Goal: Transaction & Acquisition: Subscribe to service/newsletter

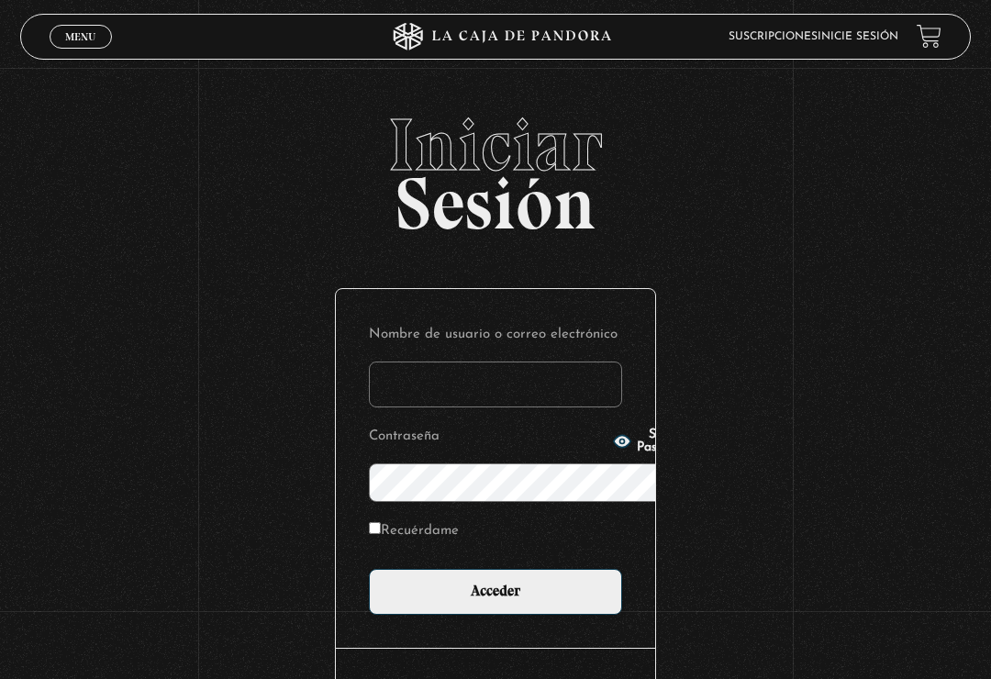
type input "[EMAIL_ADDRESS][DOMAIN_NAME]"
click at [496, 569] on input "Acceder" at bounding box center [495, 592] width 253 height 46
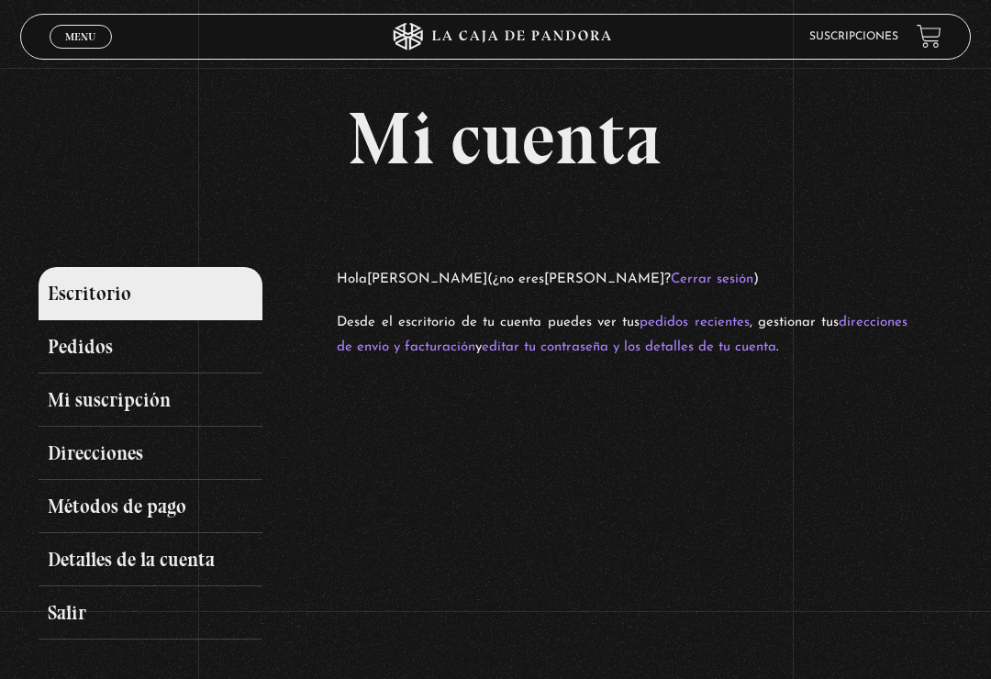
click at [838, 241] on div "Mi cuenta Escritorio Pedidos Mi suscripción Direcciones Métodos de pago Detalle…" at bounding box center [505, 371] width 932 height 538
click at [864, 229] on div "Mi cuenta Escritorio Pedidos Mi suscripción Direcciones Métodos de pago Detalle…" at bounding box center [505, 371] width 932 height 538
click at [770, 476] on div "Escritorio Pedidos Mi suscripción Direcciones Métodos de pago Detalles de la cu…" at bounding box center [505, 453] width 932 height 373
click at [785, 483] on div "Escritorio Pedidos Mi suscripción Direcciones Métodos de pago Detalles de la cu…" at bounding box center [505, 453] width 932 height 373
click at [206, 360] on link "Pedidos" at bounding box center [151, 346] width 224 height 53
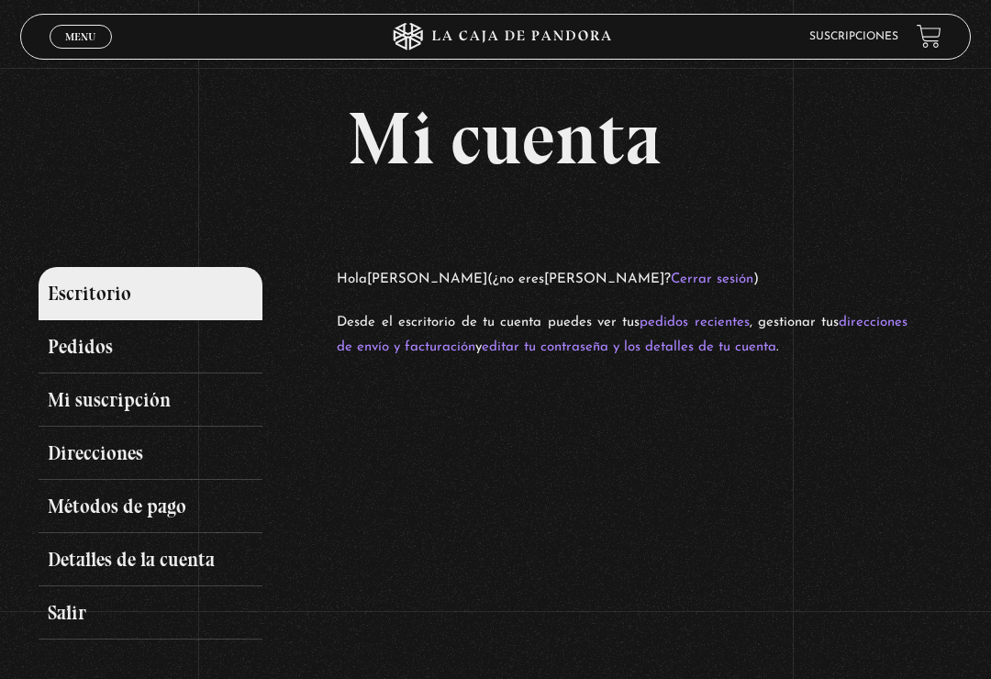
click at [140, 351] on link "Pedidos" at bounding box center [151, 346] width 224 height 53
click at [101, 352] on link "Pedidos" at bounding box center [151, 346] width 224 height 53
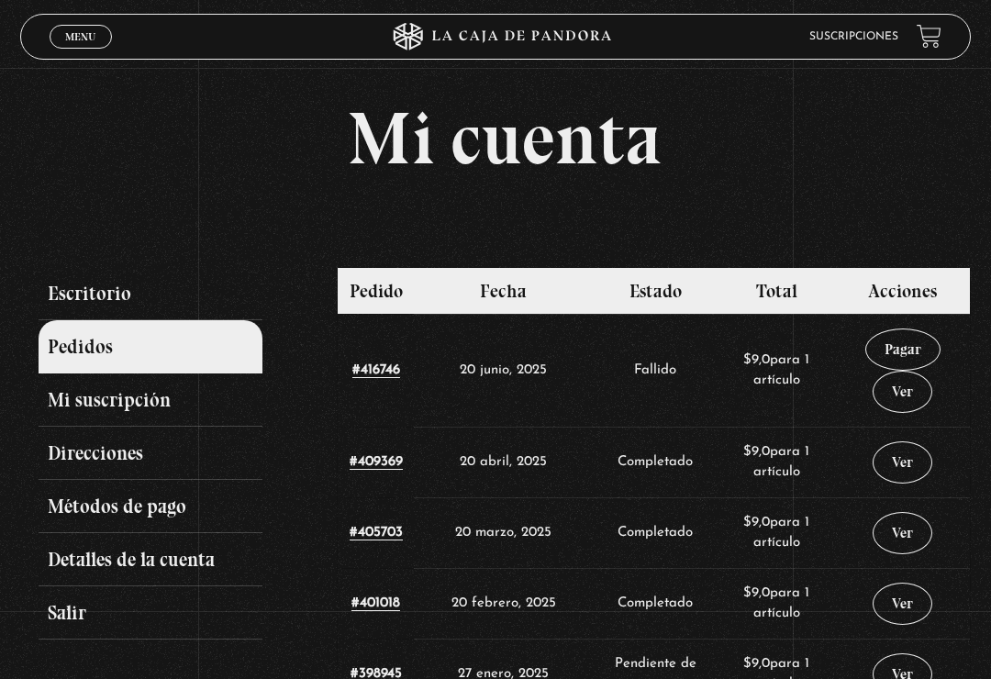
click at [218, 402] on link "Mi suscripción" at bounding box center [151, 400] width 224 height 53
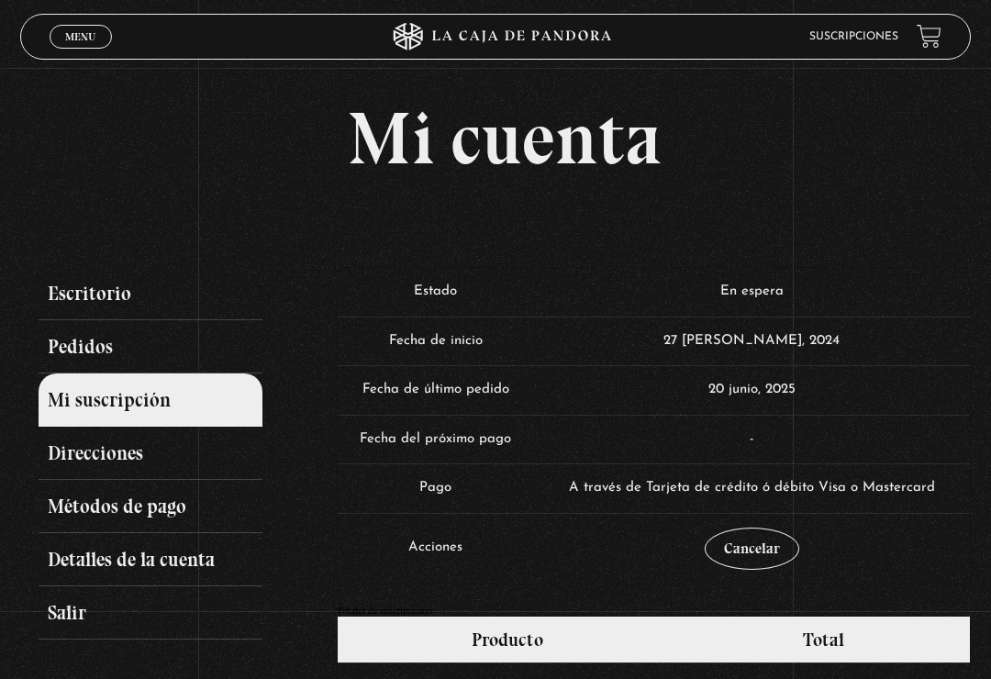
click at [162, 346] on link "Pedidos" at bounding box center [151, 346] width 224 height 53
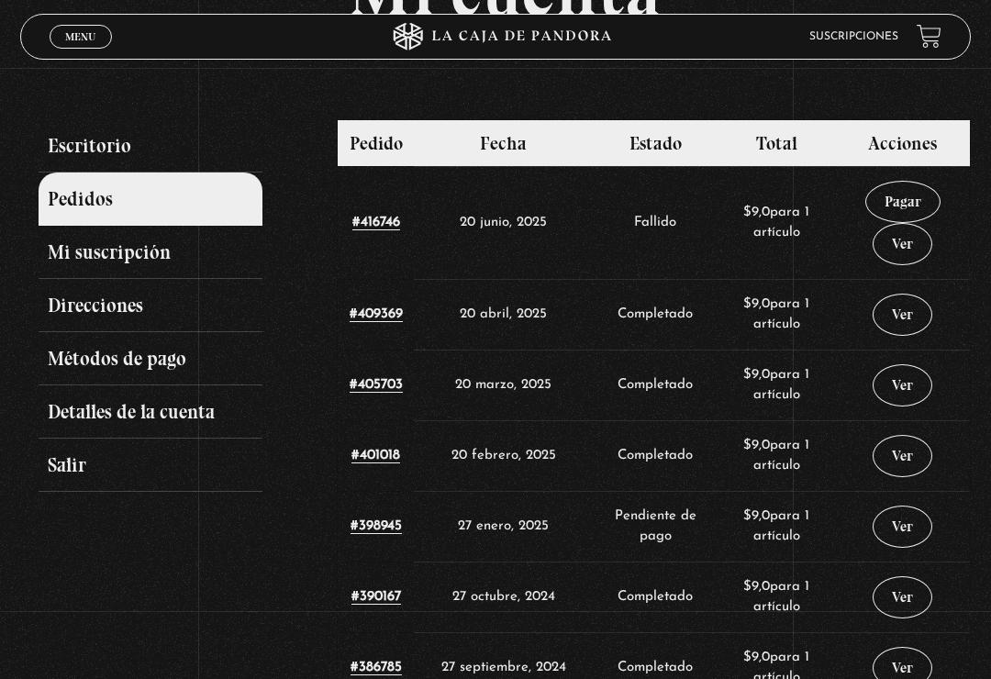
scroll to position [134, 0]
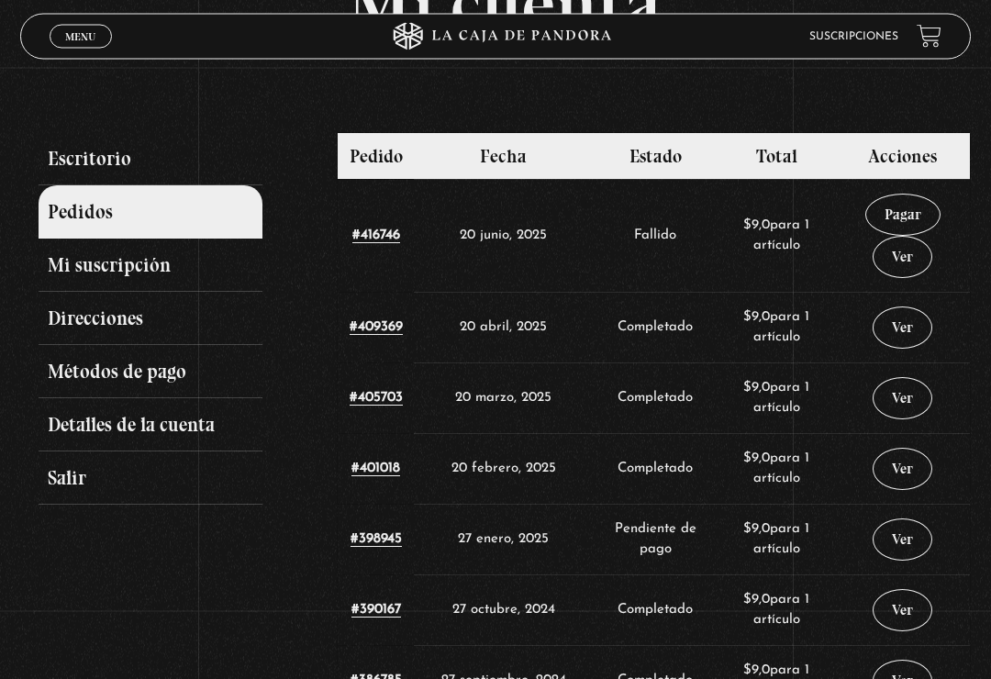
click at [195, 379] on link "Métodos de pago" at bounding box center [151, 372] width 224 height 53
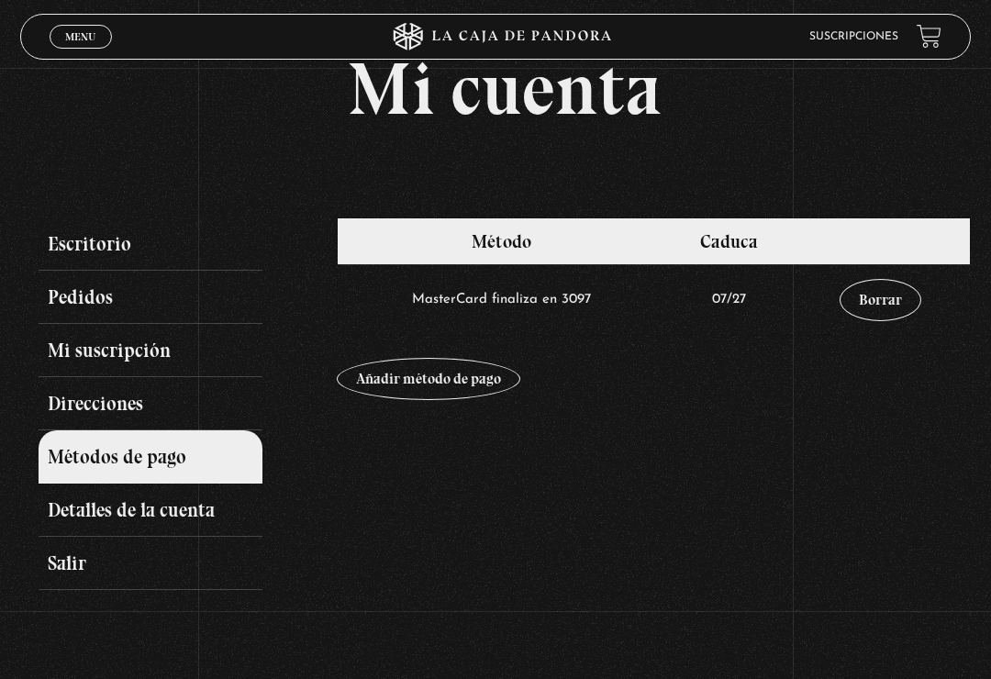
scroll to position [55, 0]
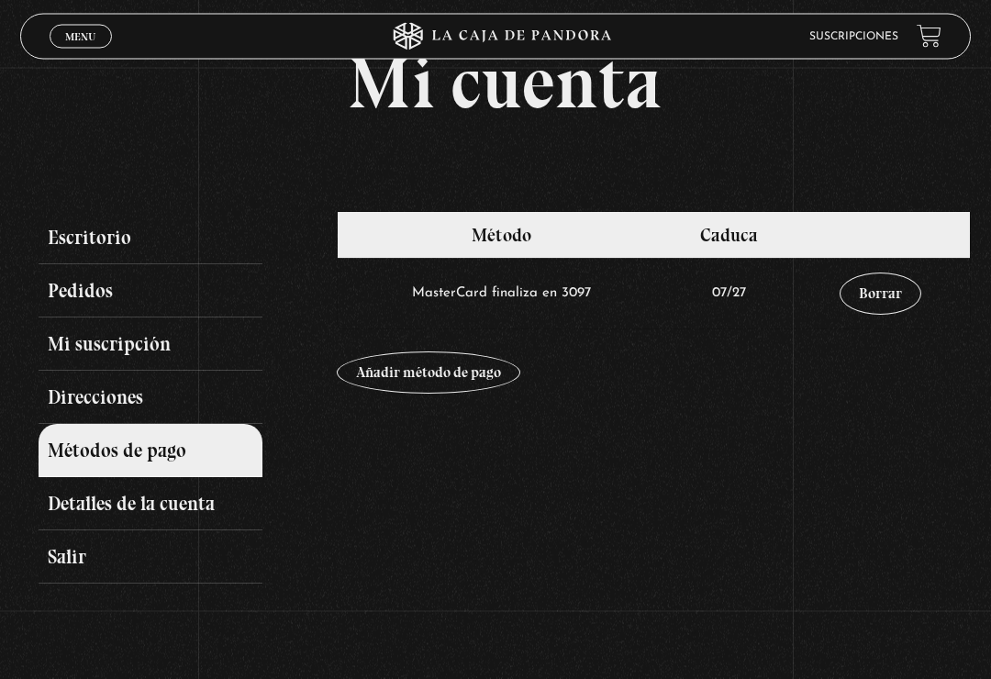
click at [446, 379] on link "Añadir método de pago" at bounding box center [429, 373] width 184 height 42
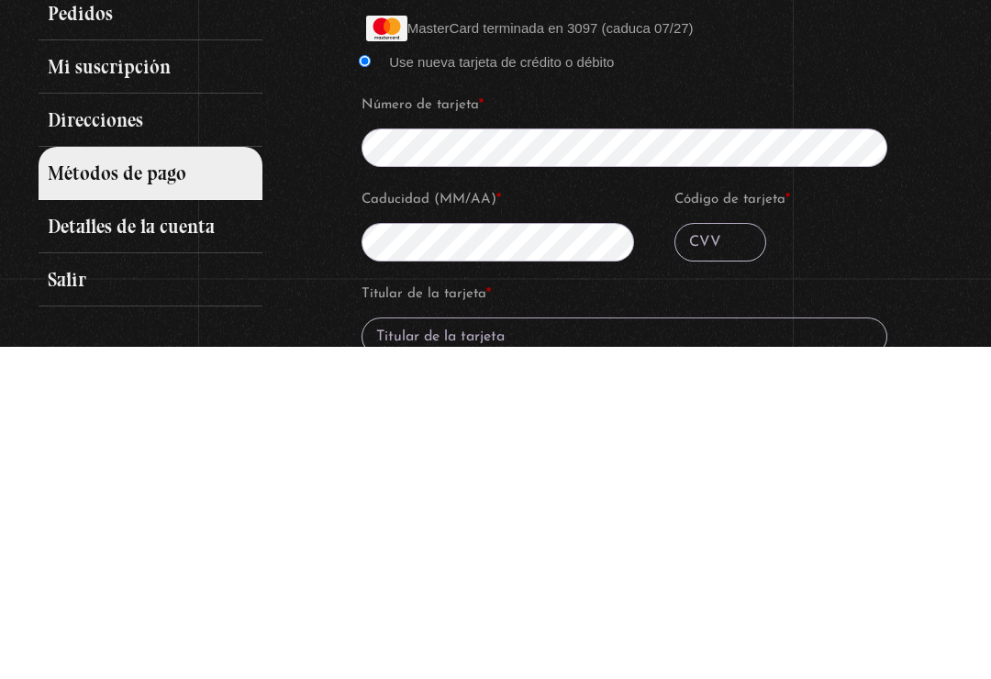
click at [732, 556] on input "Código de tarjeta *" at bounding box center [721, 575] width 92 height 39
type input "845"
click at [934, 517] on p "Código de tarjeta * 845" at bounding box center [810, 557] width 277 height 81
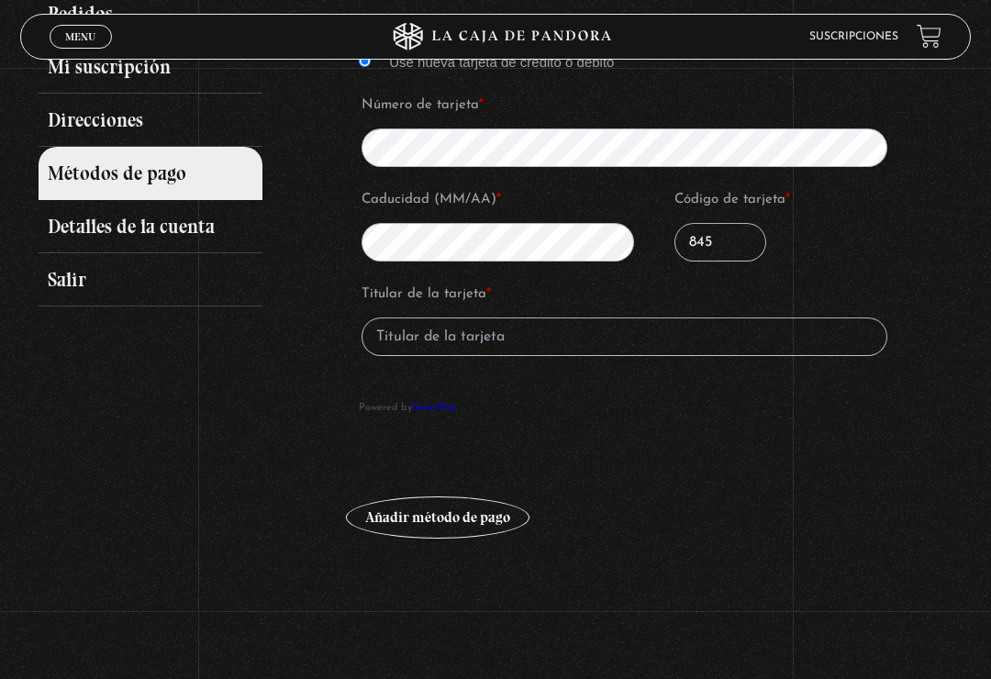
click at [638, 343] on input "Titular de la tarjeta *" at bounding box center [625, 337] width 526 height 39
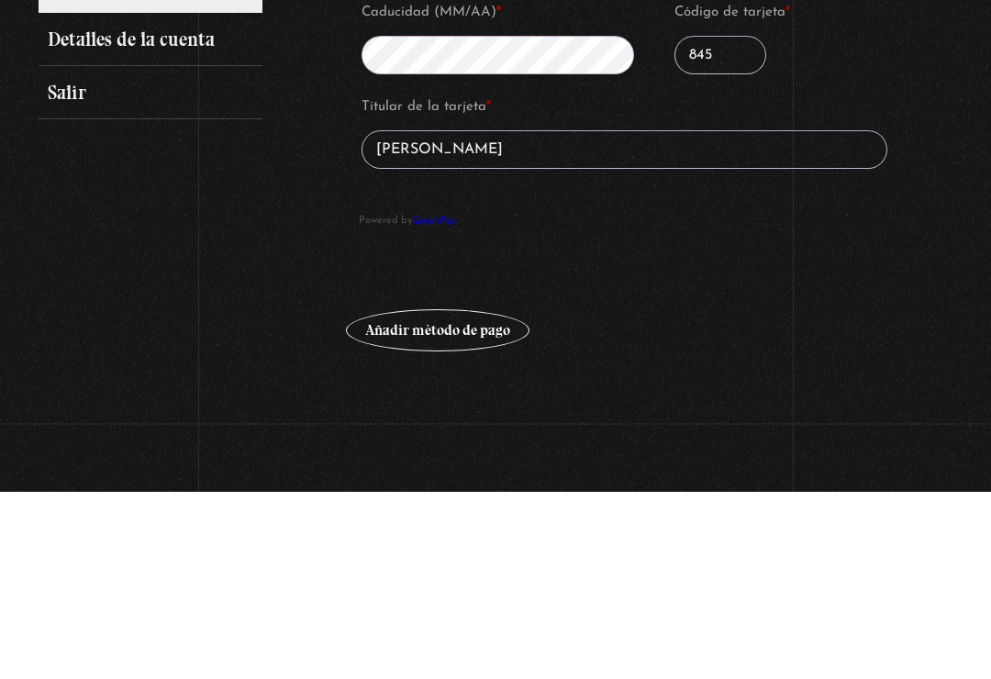
type input "Guadalupe Arias"
click at [814, 243] on div "MasterCard terminada en 3097 (caduca 07/27) Use nueva tarjeta de crédito o débi…" at bounding box center [654, 217] width 616 height 428
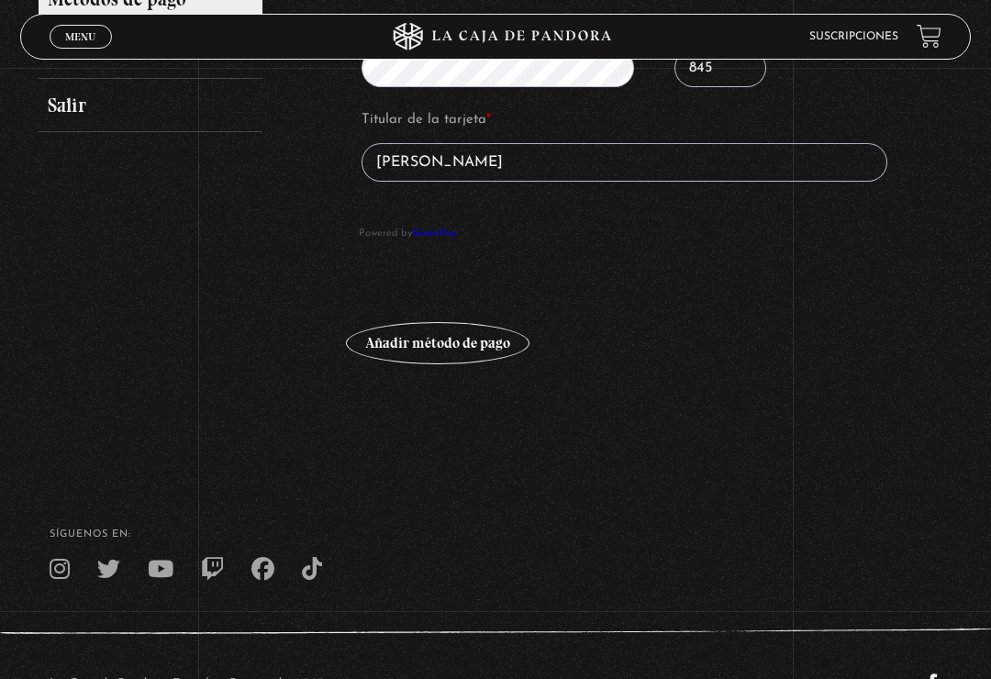
scroll to position [551, 0]
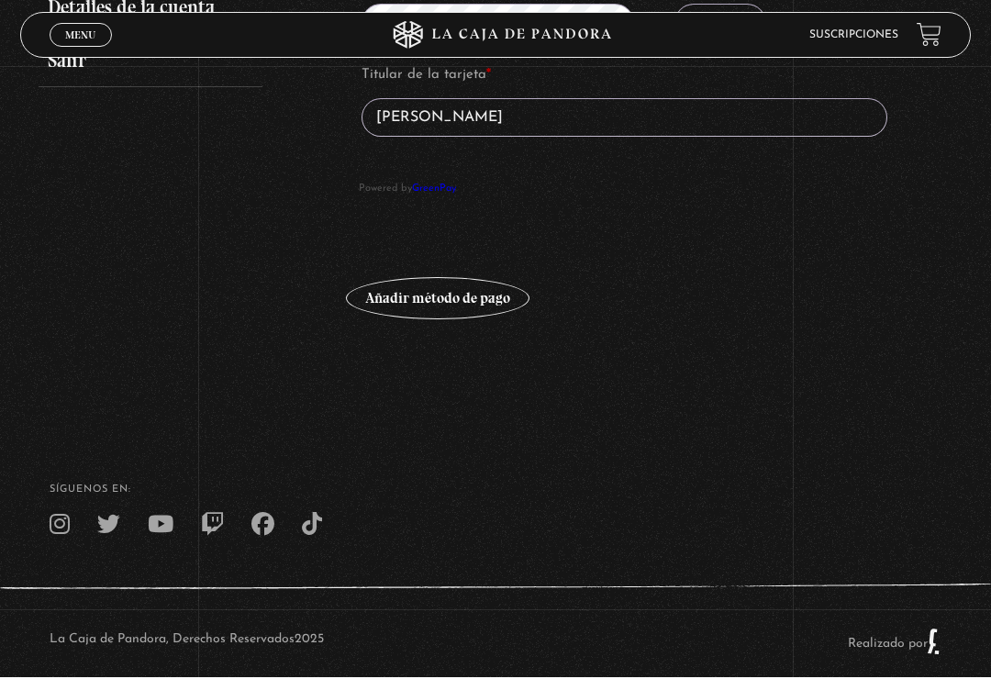
click at [460, 299] on button "Añadir método de pago" at bounding box center [438, 300] width 184 height 42
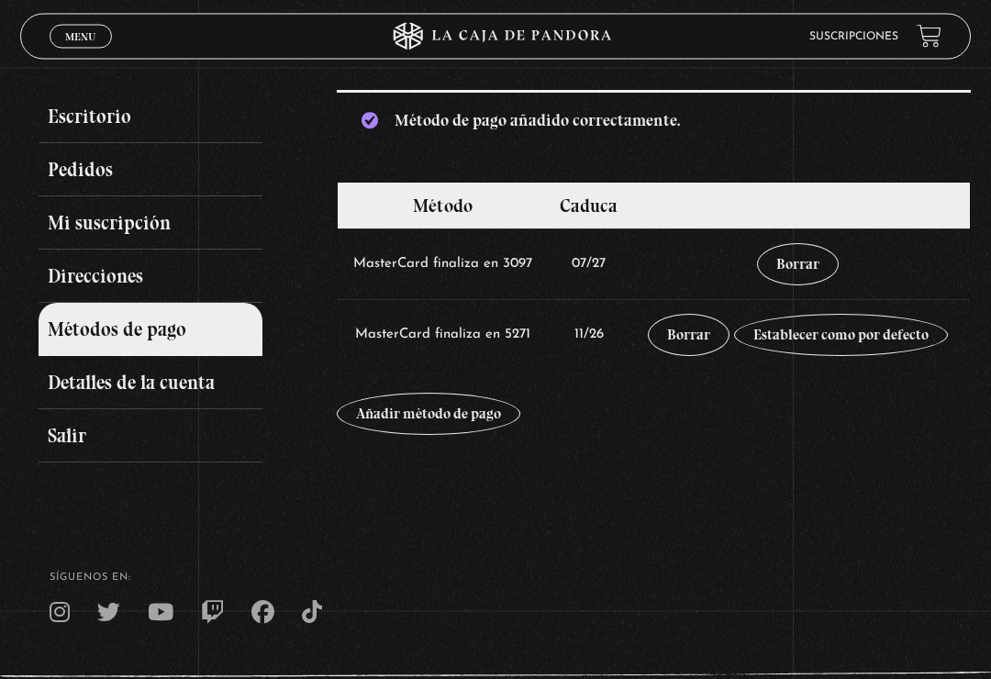
scroll to position [173, 0]
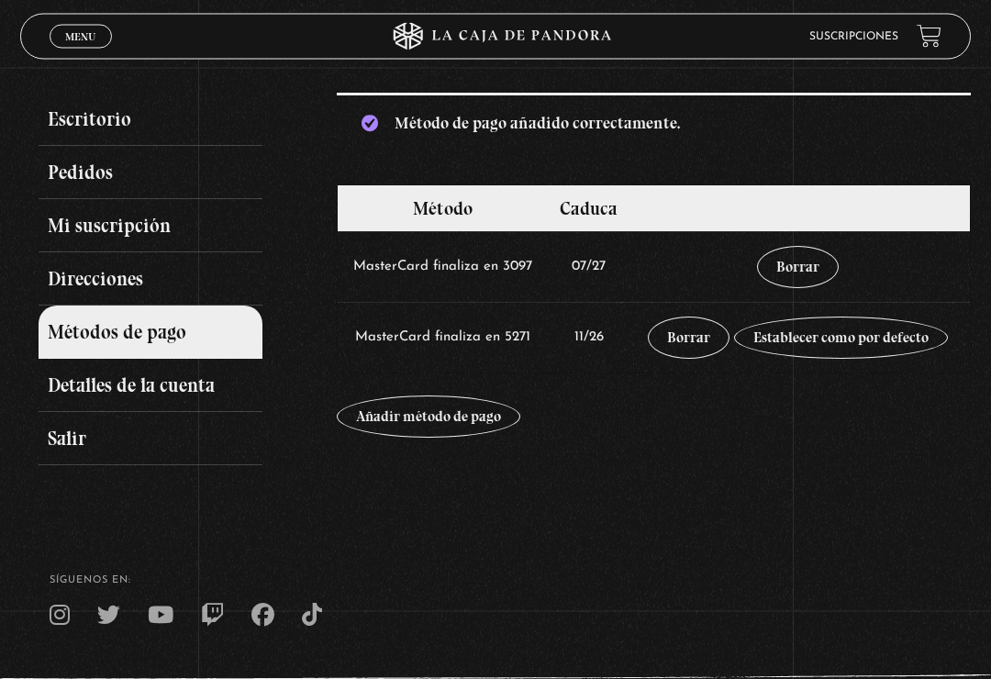
click at [182, 221] on link "Mi suscripción" at bounding box center [151, 226] width 224 height 53
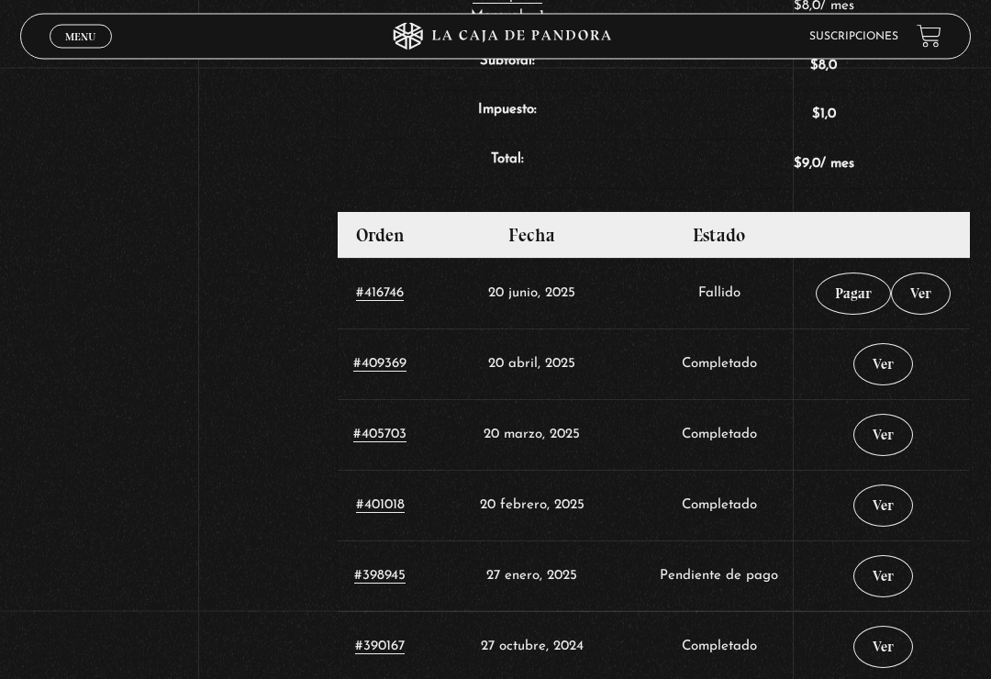
scroll to position [691, 0]
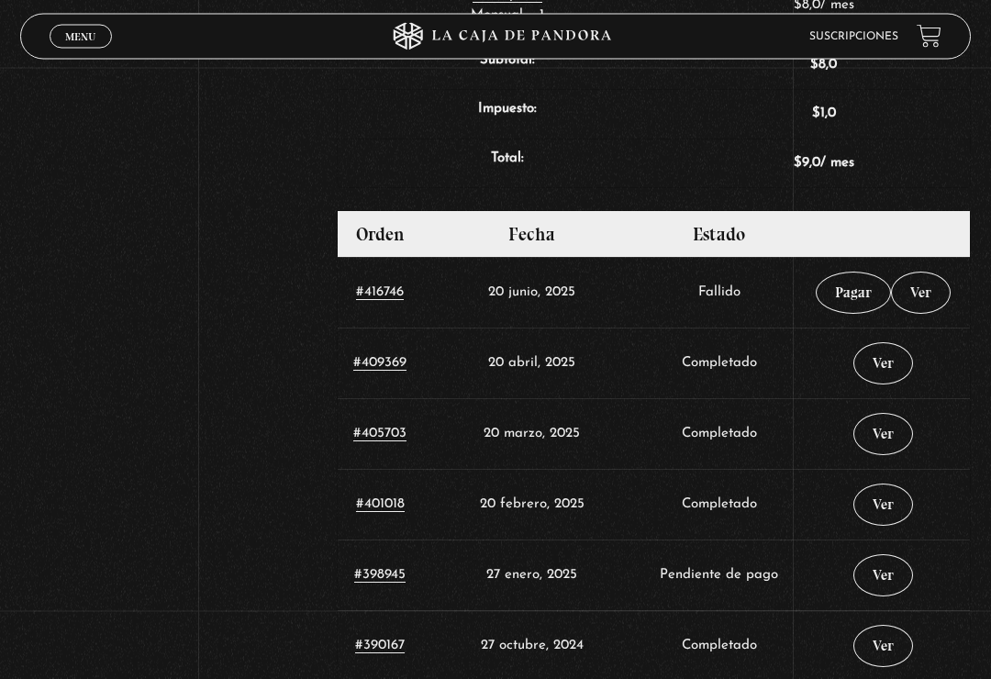
click at [843, 295] on link "Pagar" at bounding box center [853, 294] width 75 height 42
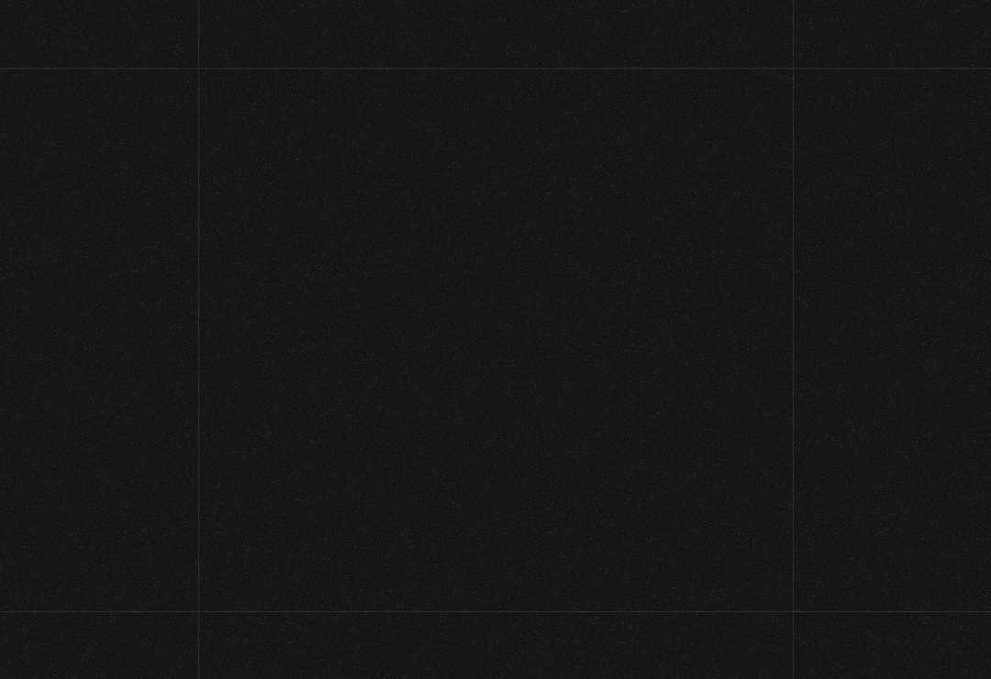
select select "CR-C"
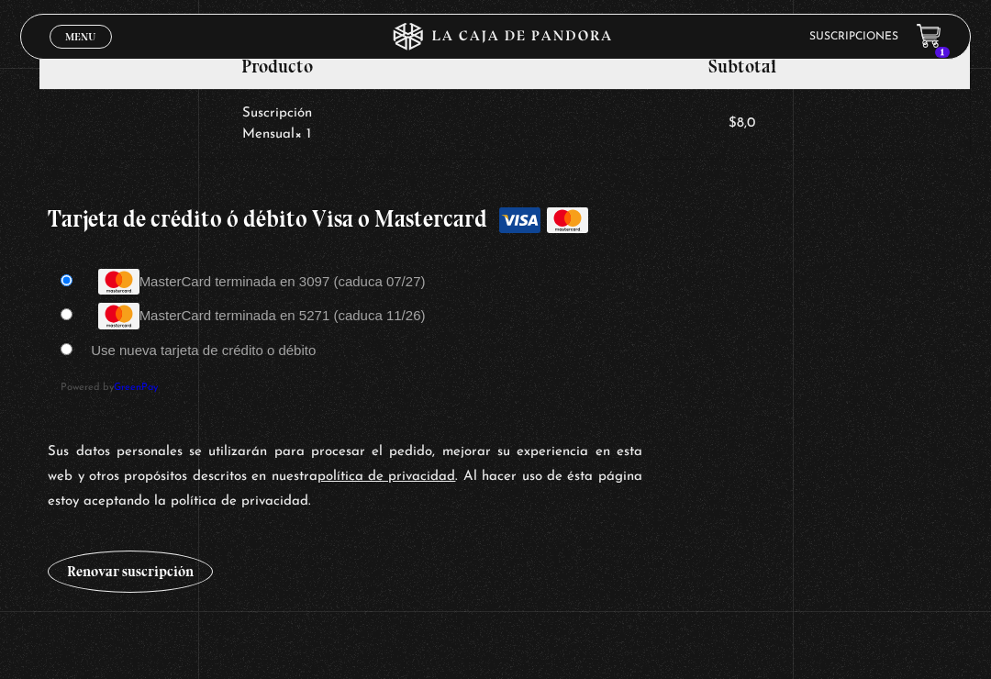
scroll to position [1455, 0]
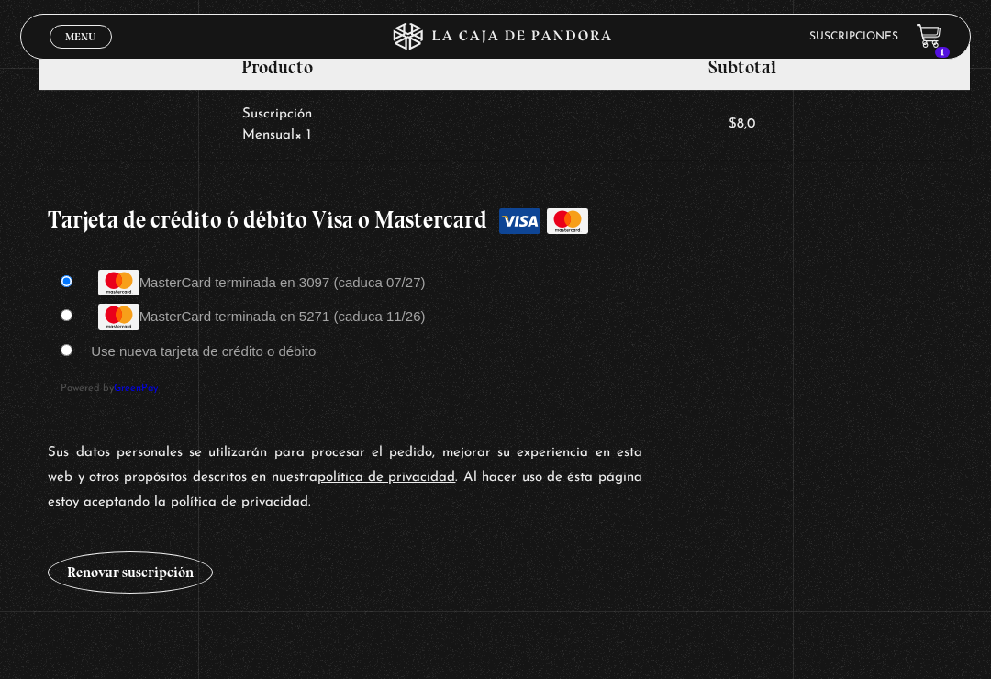
click at [71, 321] on input "MasterCard terminada en 5271 (caduca 11/26)" at bounding box center [67, 315] width 12 height 12
radio input "true"
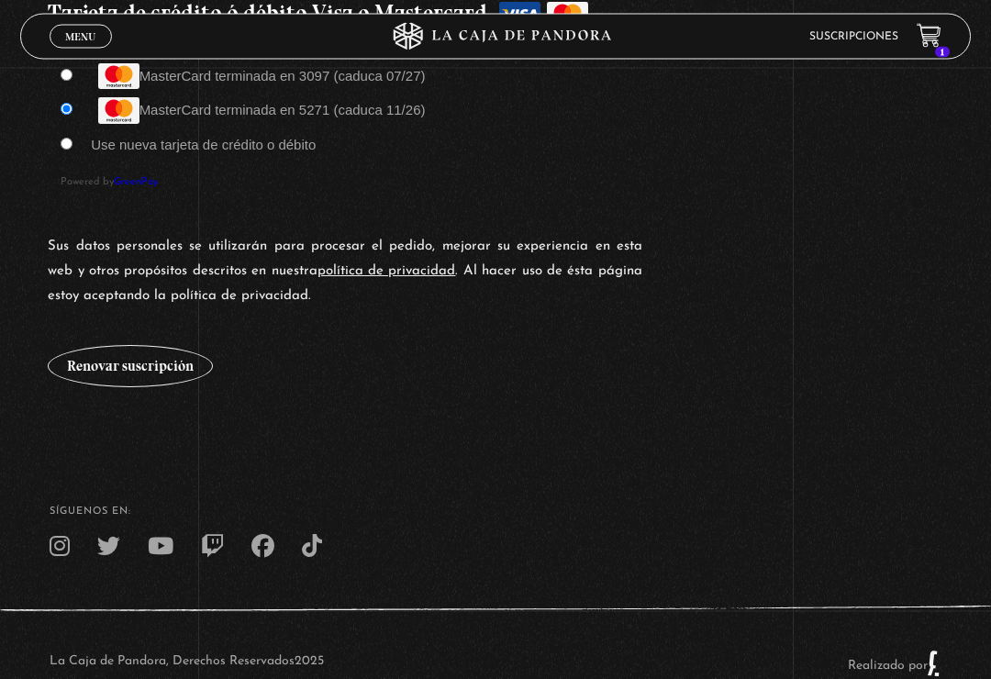
scroll to position [1683, 0]
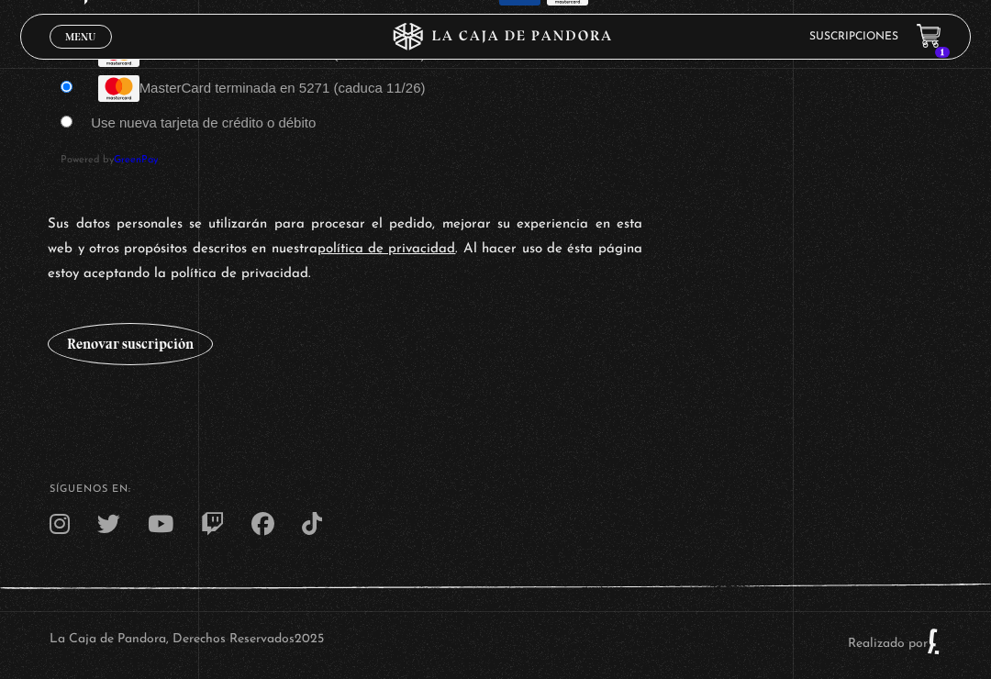
click at [144, 341] on button "Renovar suscripción" at bounding box center [130, 344] width 165 height 42
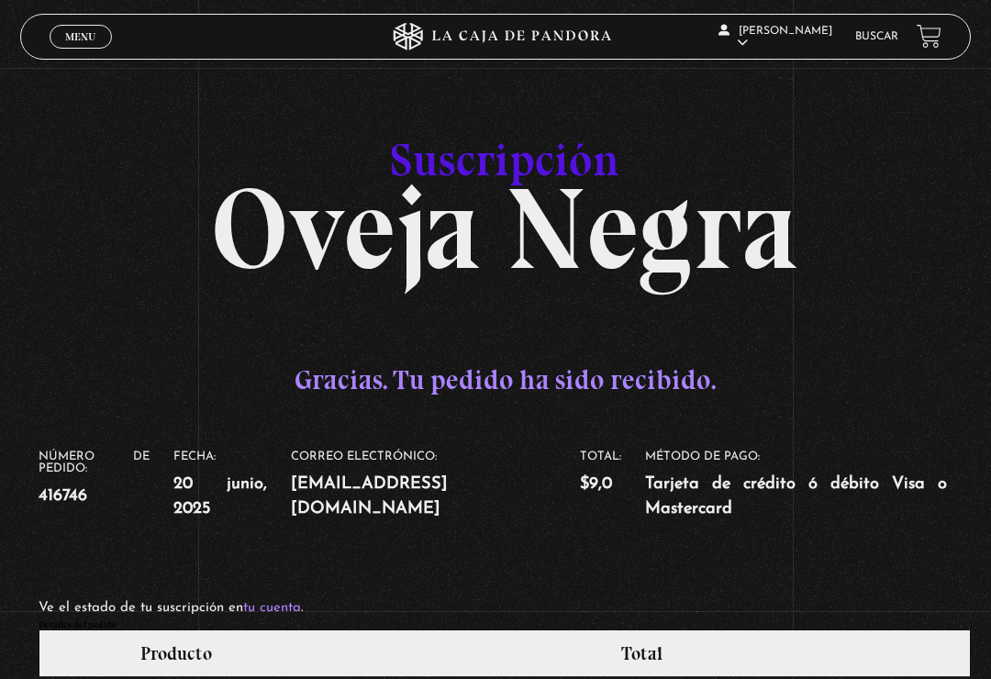
click at [79, 28] on link "Menu Cerrar" at bounding box center [81, 37] width 62 height 24
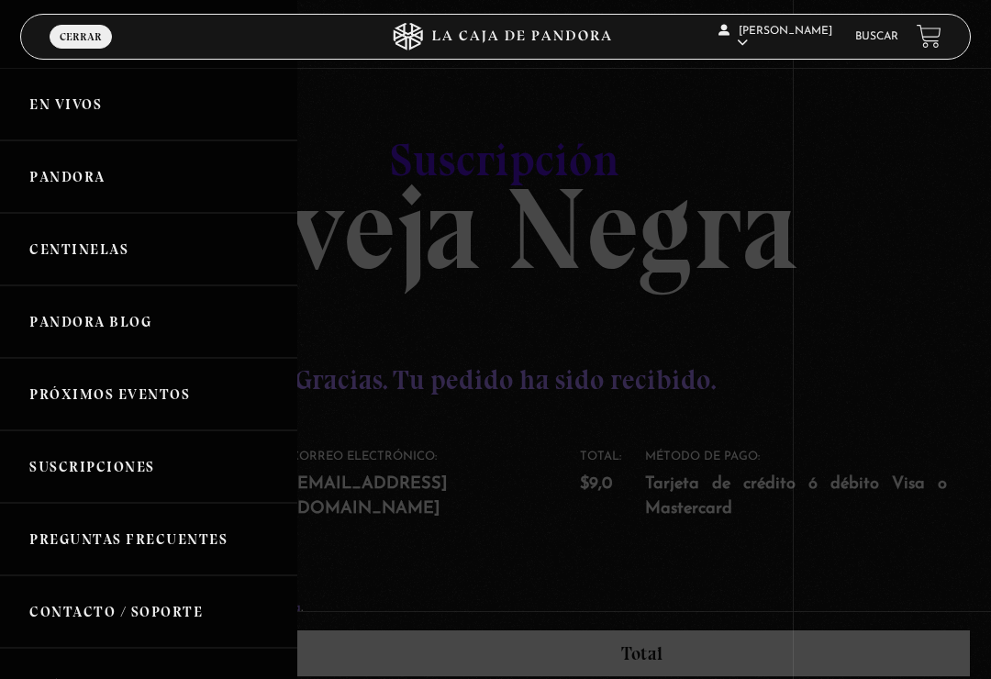
click at [73, 179] on link "Pandora" at bounding box center [148, 176] width 297 height 72
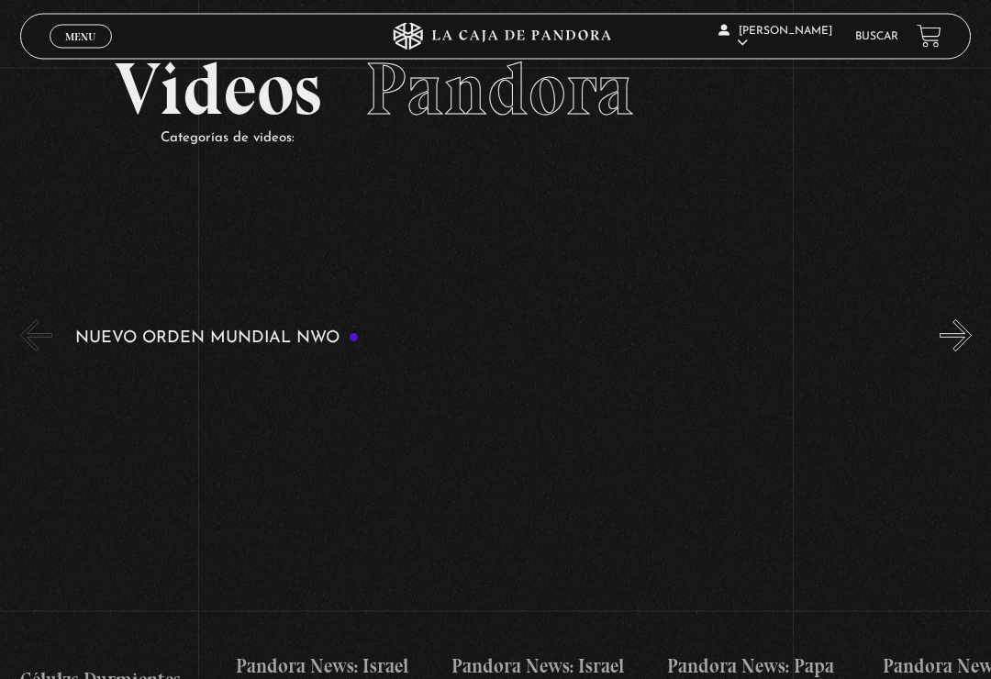
scroll to position [113, 0]
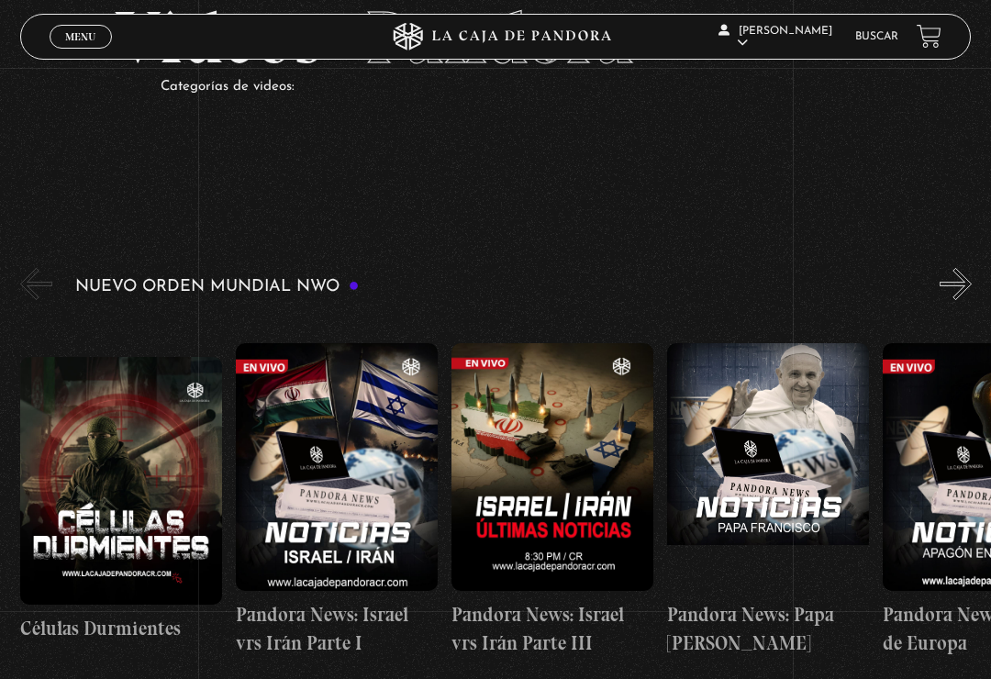
click at [90, 31] on span "Menu" at bounding box center [80, 36] width 30 height 11
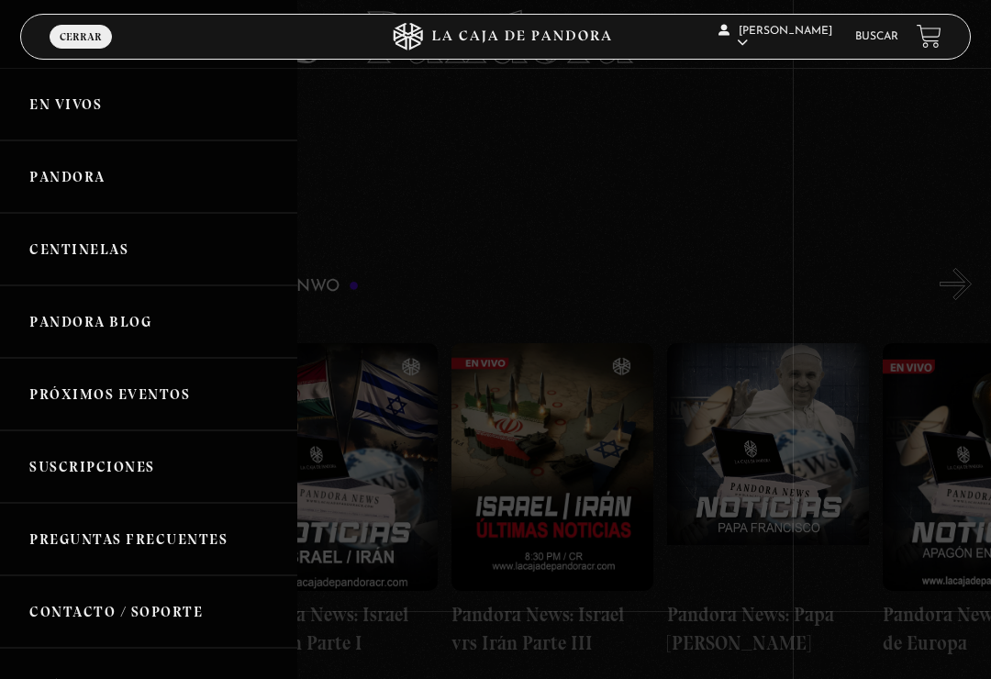
click at [162, 114] on link "En vivos" at bounding box center [148, 104] width 297 height 72
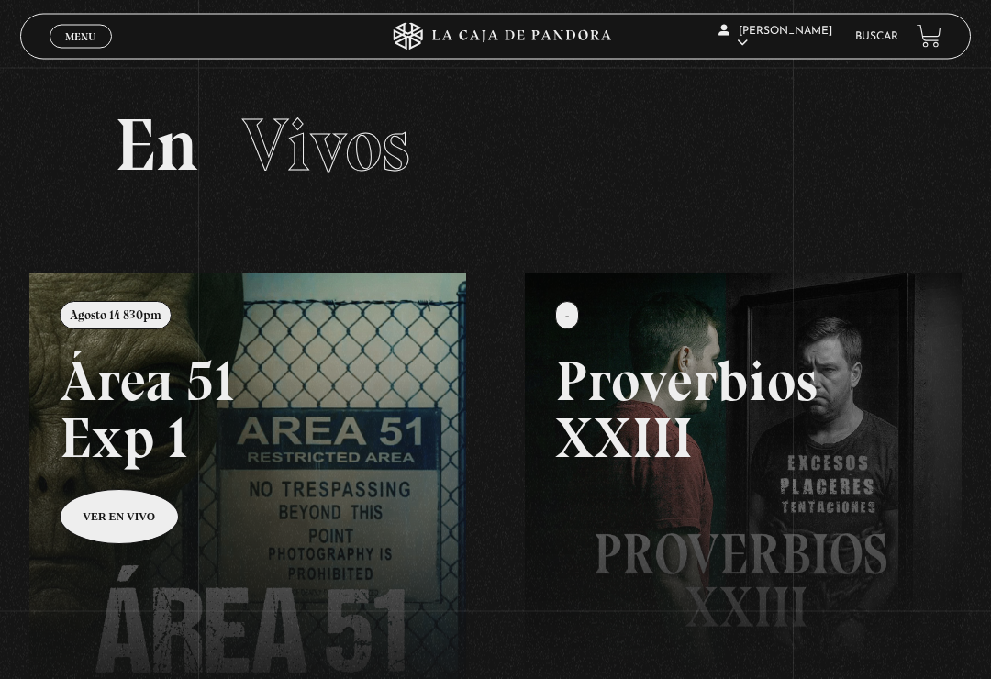
scroll to position [6, 0]
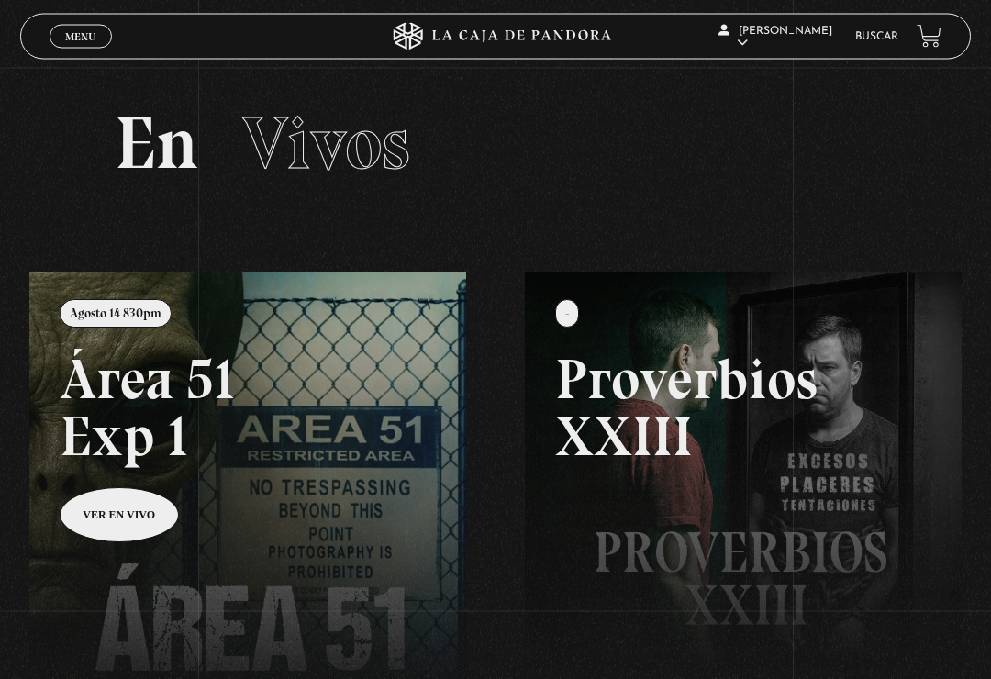
click at [105, 43] on link "Menu Cerrar" at bounding box center [81, 37] width 62 height 24
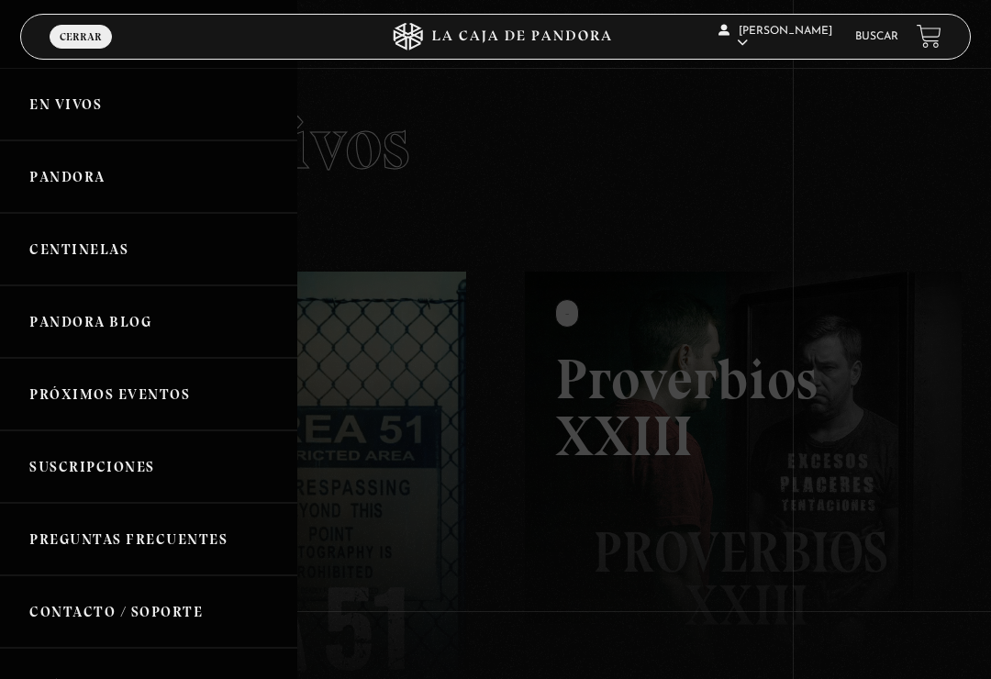
click at [158, 255] on link "Centinelas" at bounding box center [148, 249] width 297 height 72
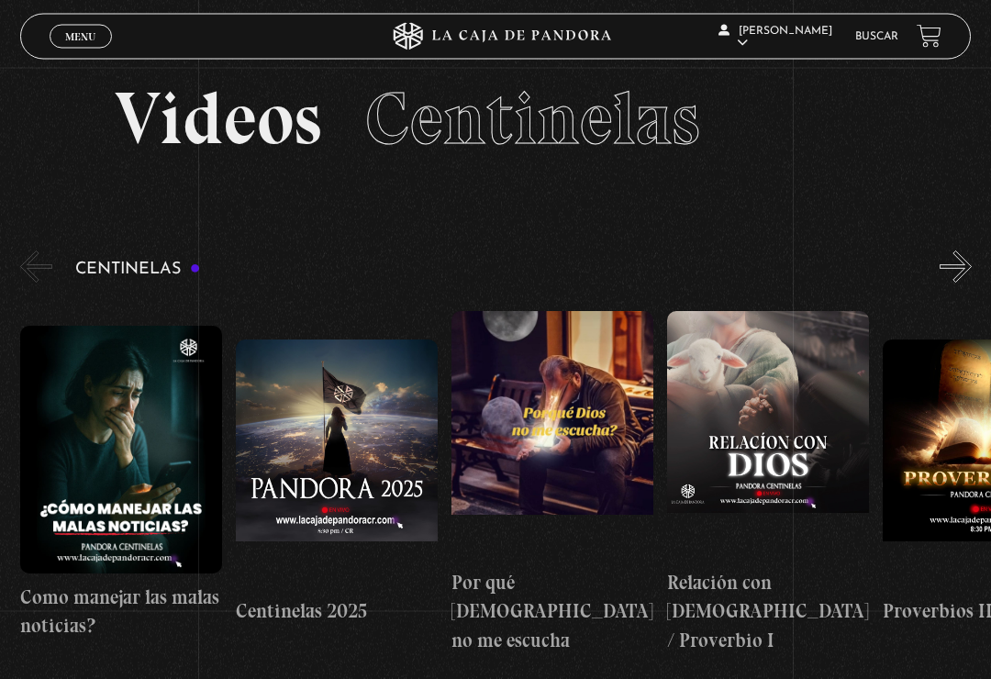
scroll to position [34, 0]
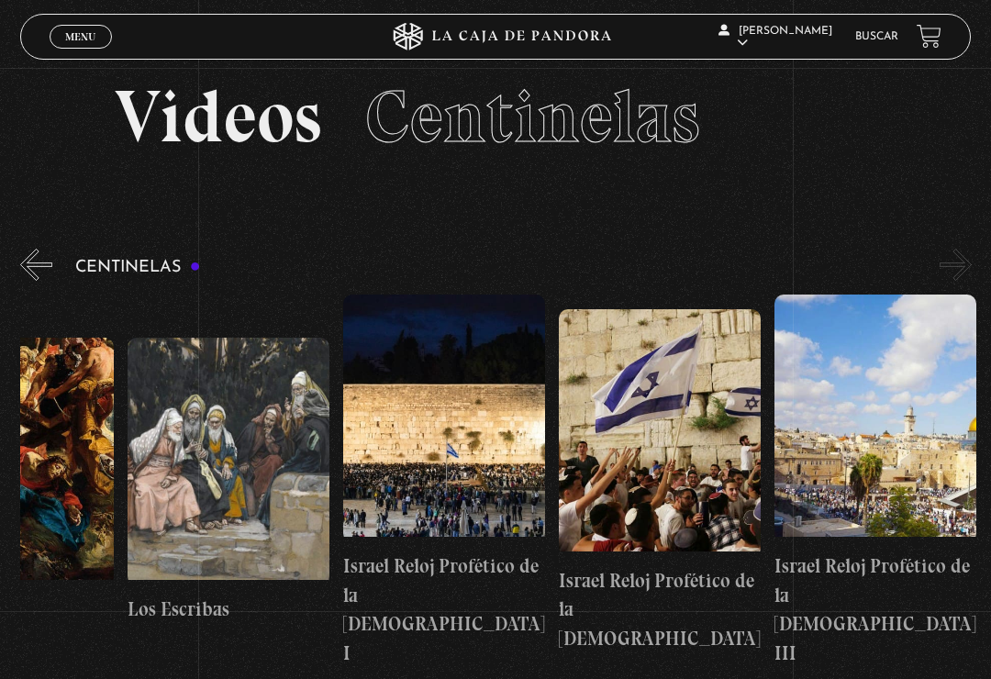
click at [33, 274] on button "«" at bounding box center [36, 265] width 32 height 32
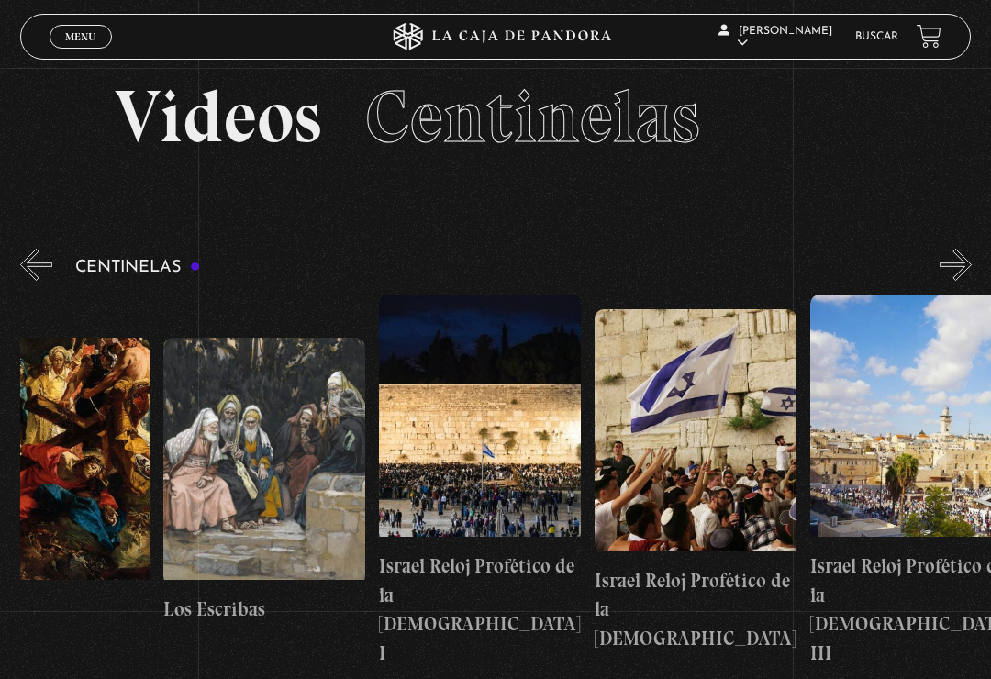
scroll to position [0, 23734]
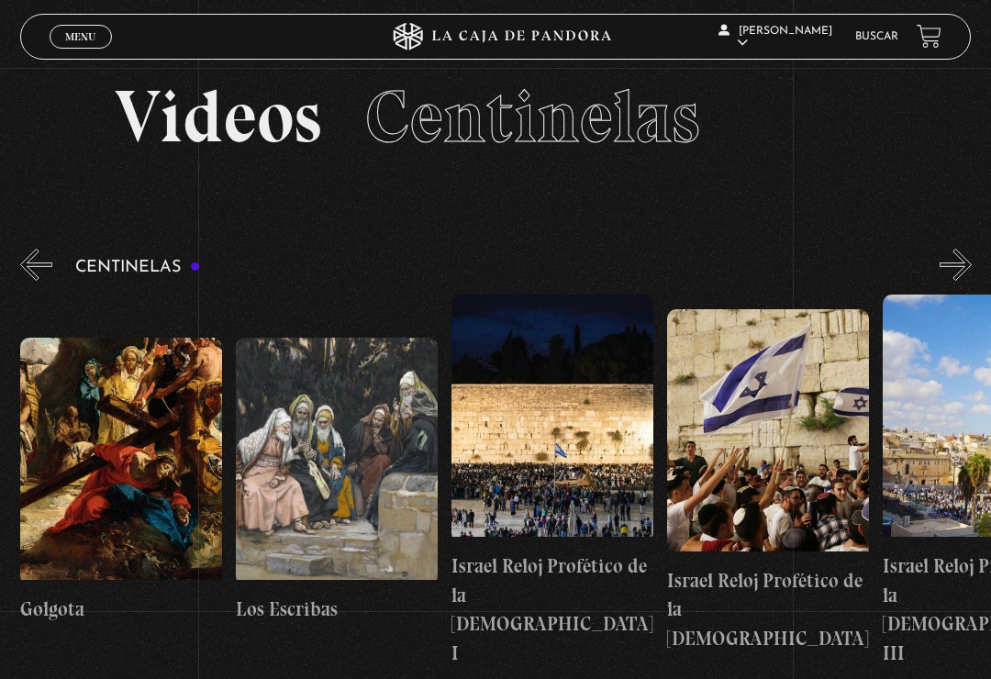
click at [80, 37] on span "Menu" at bounding box center [80, 36] width 30 height 11
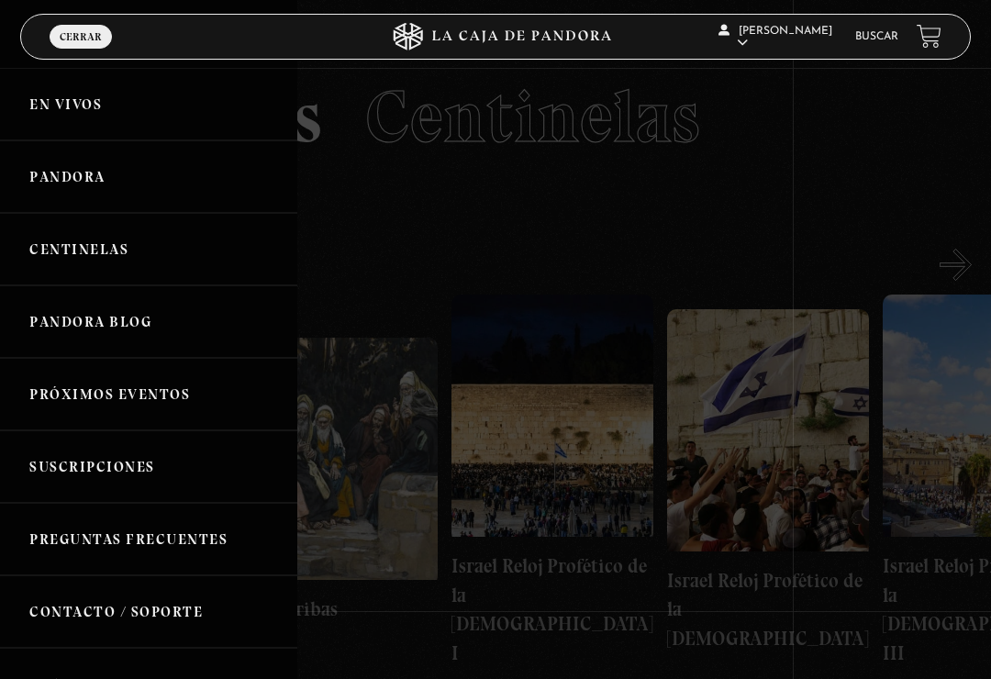
click at [136, 173] on link "Pandora" at bounding box center [148, 176] width 297 height 72
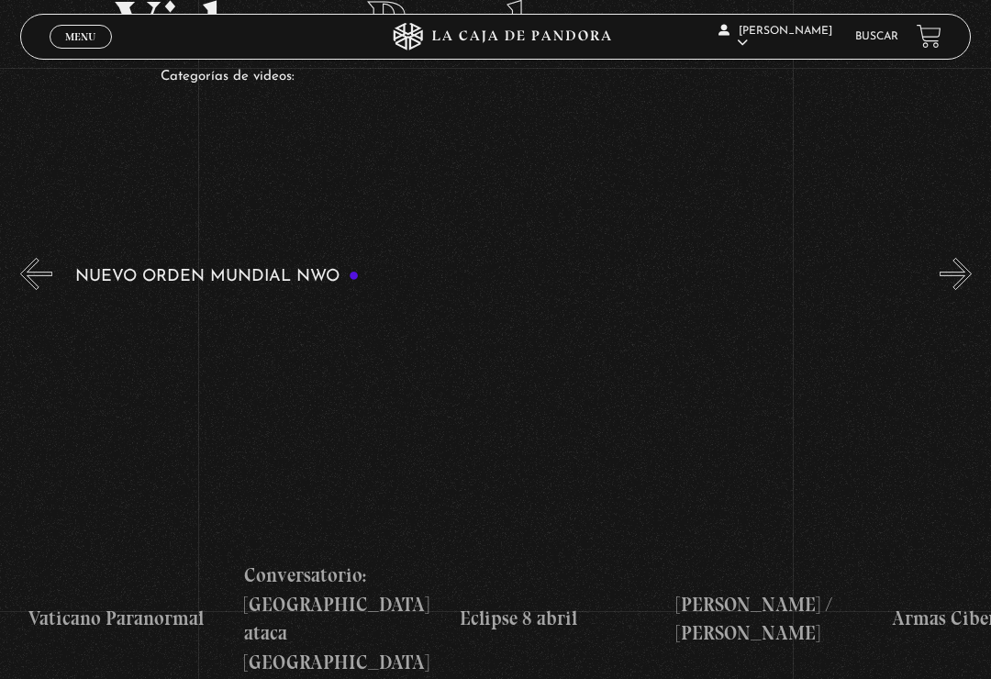
scroll to position [0, 3228]
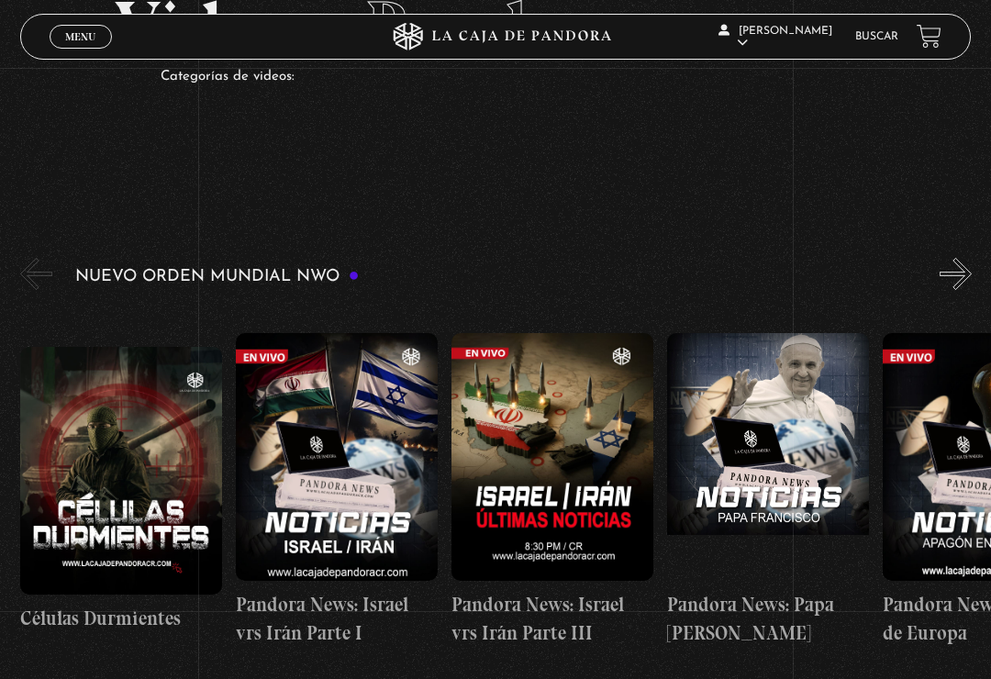
click at [77, 46] on link "Menu Cerrar" at bounding box center [81, 37] width 62 height 24
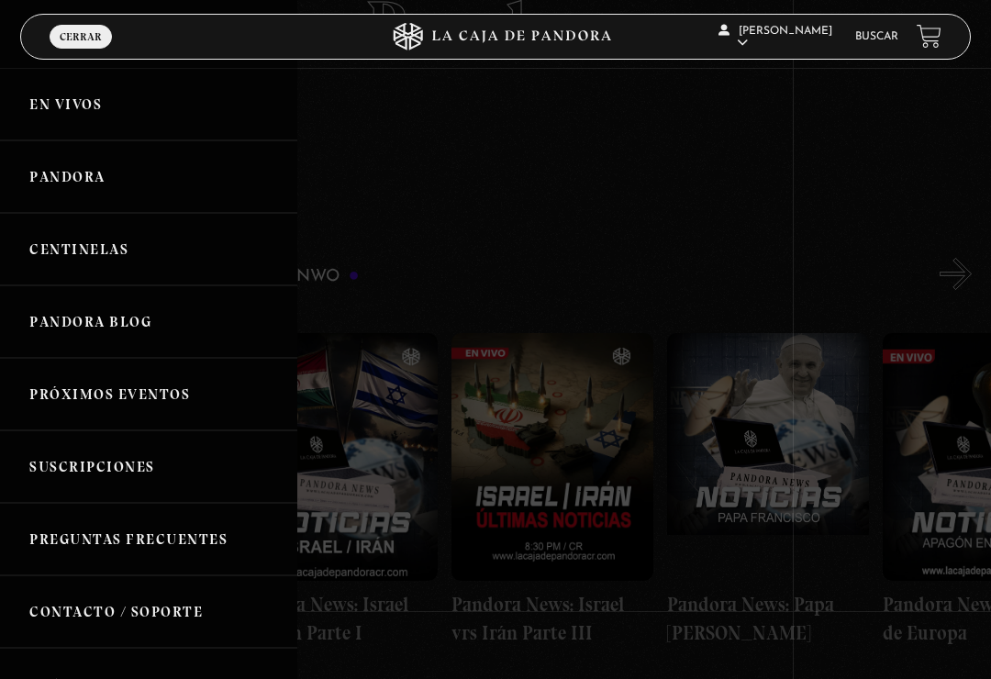
scroll to position [0, 0]
click at [139, 102] on link "En vivos" at bounding box center [148, 104] width 297 height 72
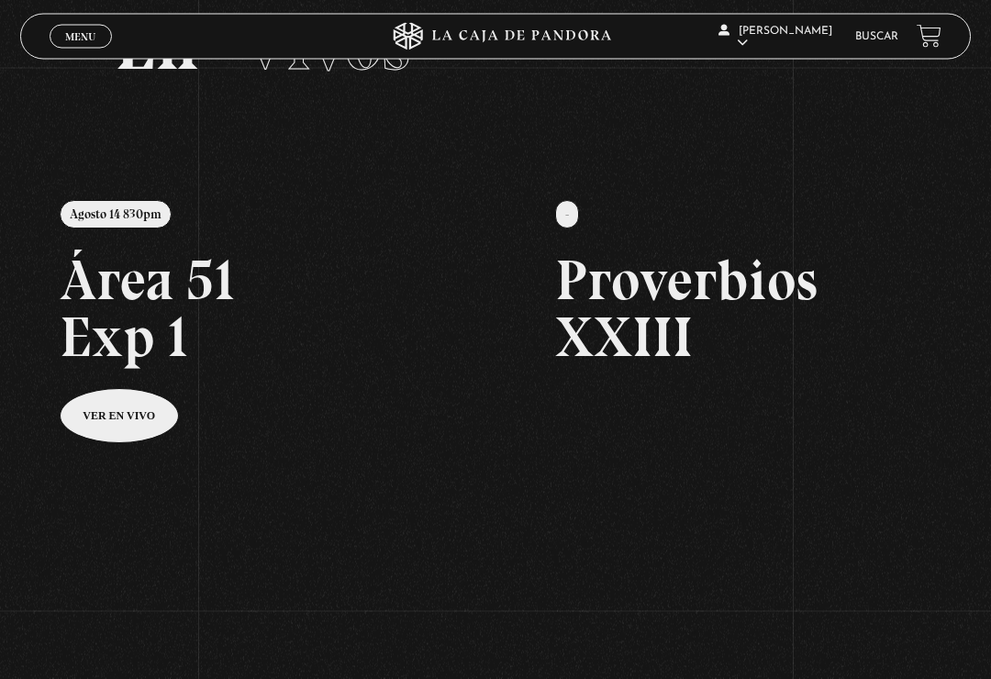
scroll to position [106, 0]
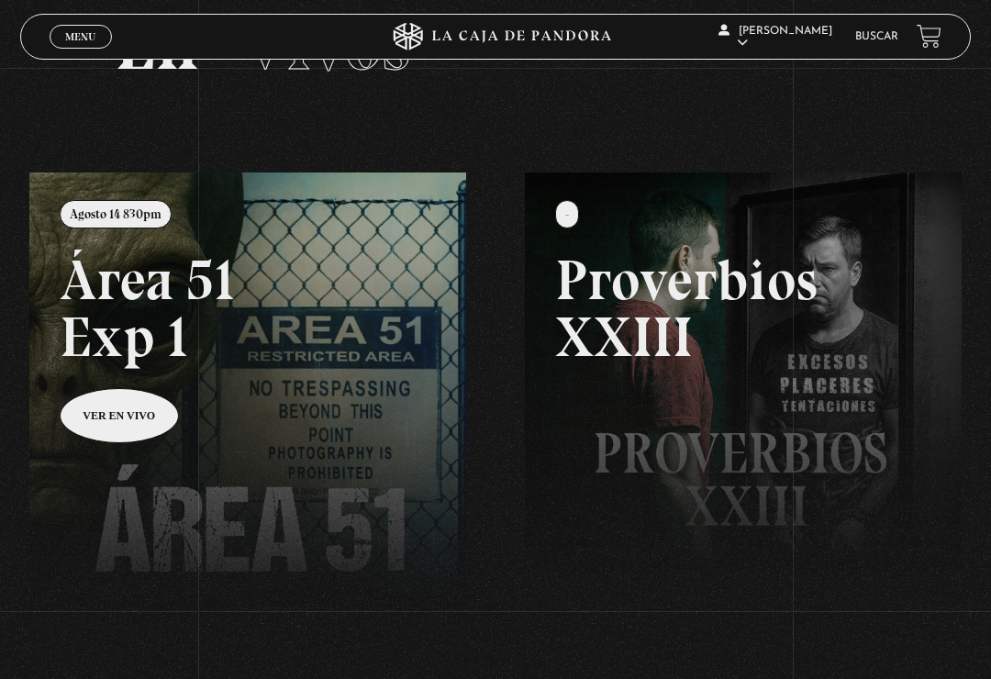
click at [135, 407] on link at bounding box center [524, 512] width 991 height 679
